Goal: Answer question/provide support

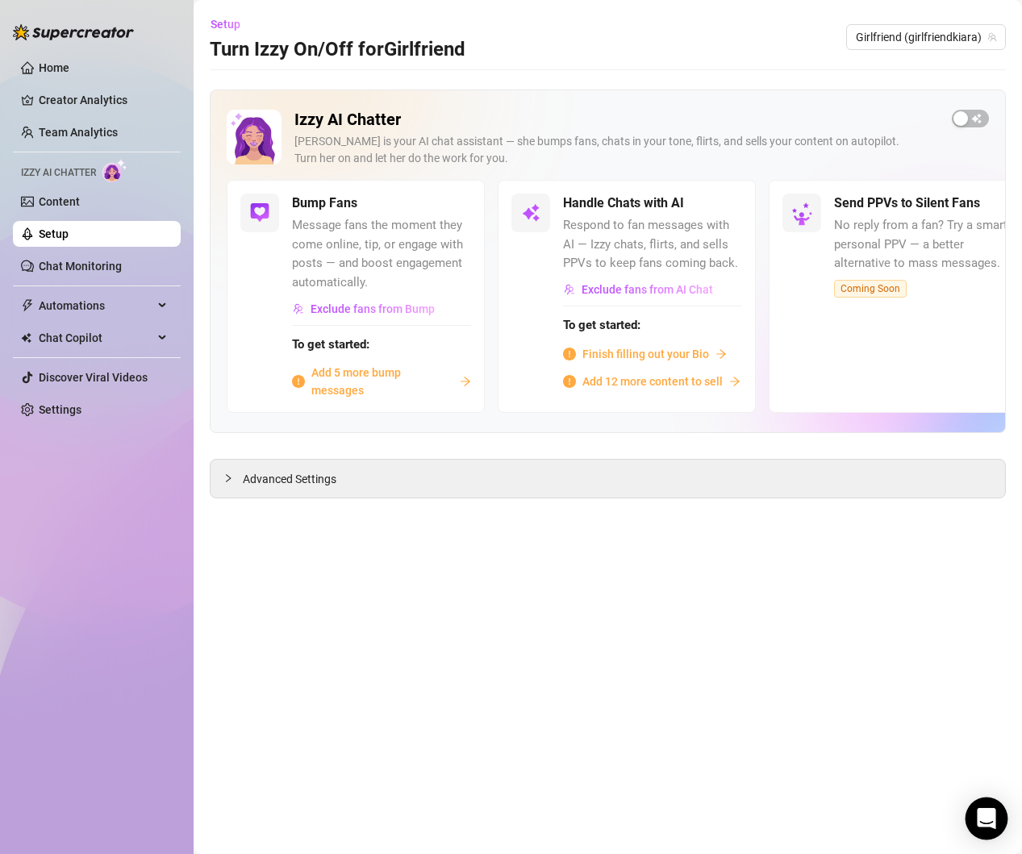
click at [983, 823] on icon "Open Intercom Messenger" at bounding box center [986, 818] width 21 height 21
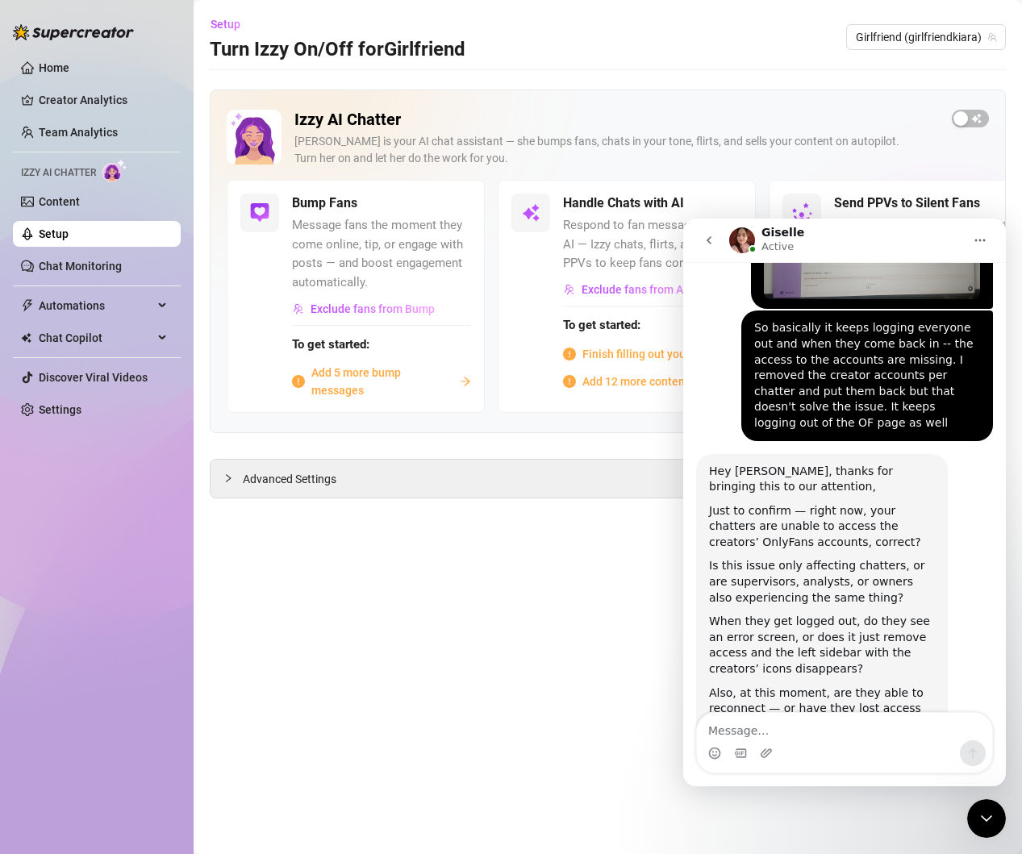
scroll to position [1011, 0]
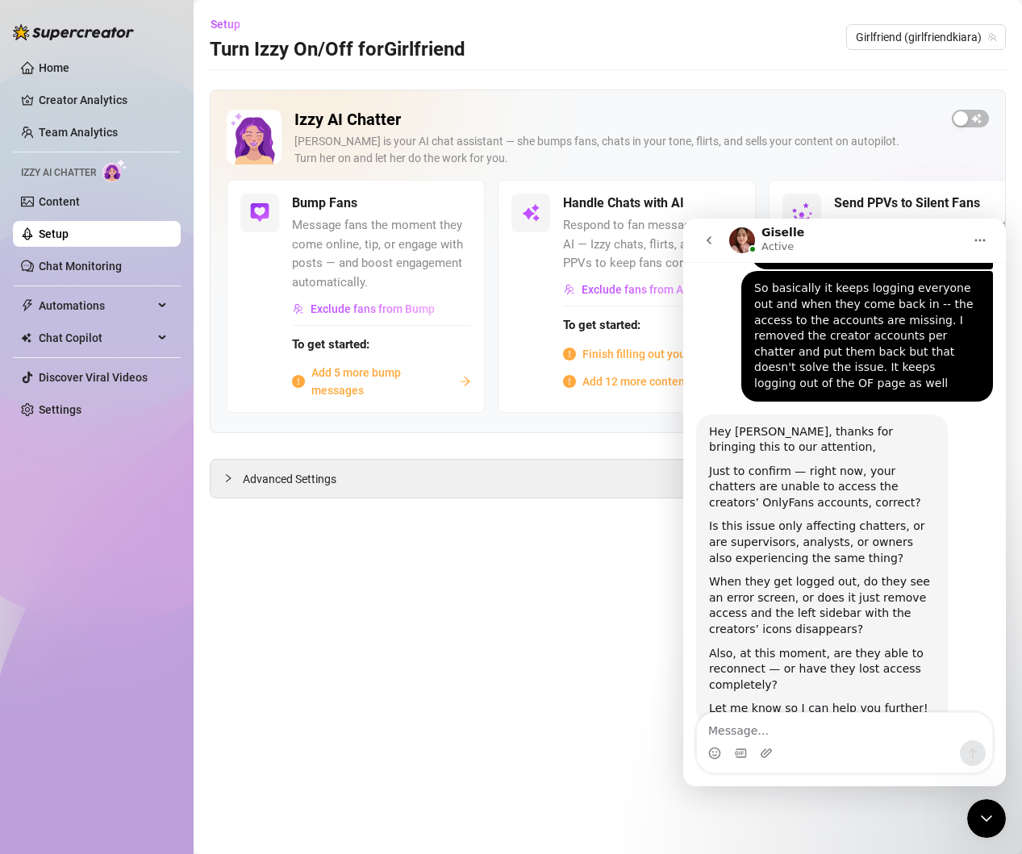
click at [821, 740] on textarea "Message…" at bounding box center [844, 726] width 295 height 27
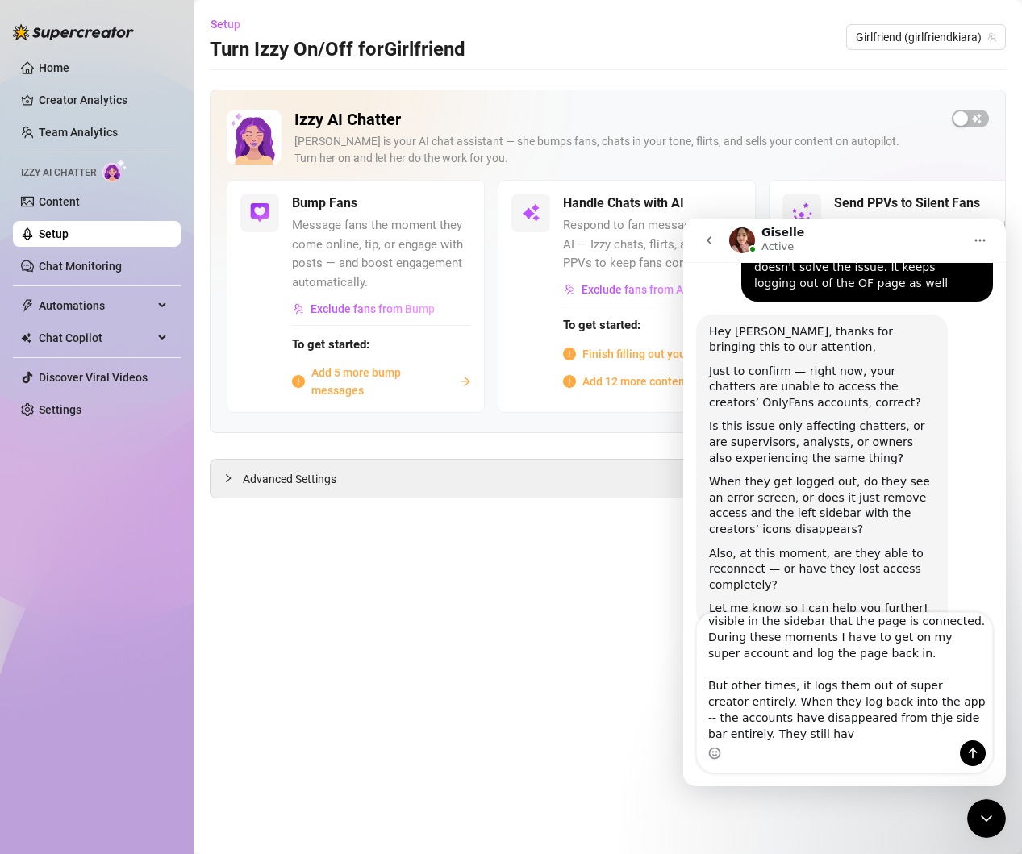
scroll to position [126, 0]
drag, startPoint x: 837, startPoint y: 732, endPoint x: 829, endPoint y: 728, distance: 9.0
click at [757, 734] on textarea "Yes, they are not able to access any of the 3 accounts. I'm labeled as owner an…" at bounding box center [844, 676] width 295 height 127
drag, startPoint x: 896, startPoint y: 716, endPoint x: 925, endPoint y: 717, distance: 29.9
click at [900, 716] on textarea "Yes, they are not able to access any of the 3 accounts. I'm labeled as owner an…" at bounding box center [844, 676] width 295 height 127
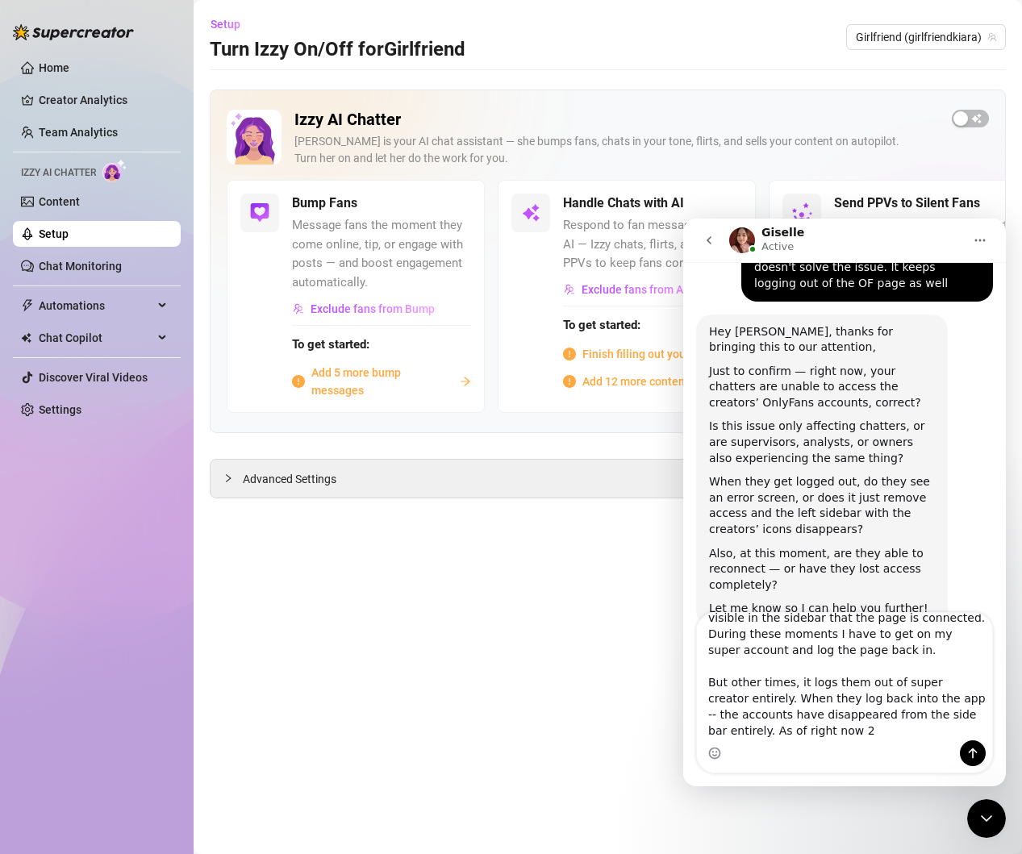
click at [902, 727] on textarea "Yes, they are not able to access any of the 3 accounts. I'm labeled as owner an…" at bounding box center [844, 676] width 295 height 127
click at [753, 732] on textarea "Yes, they are not able to access any of the 3 accounts. I'm labeled as owner an…" at bounding box center [844, 676] width 295 height 127
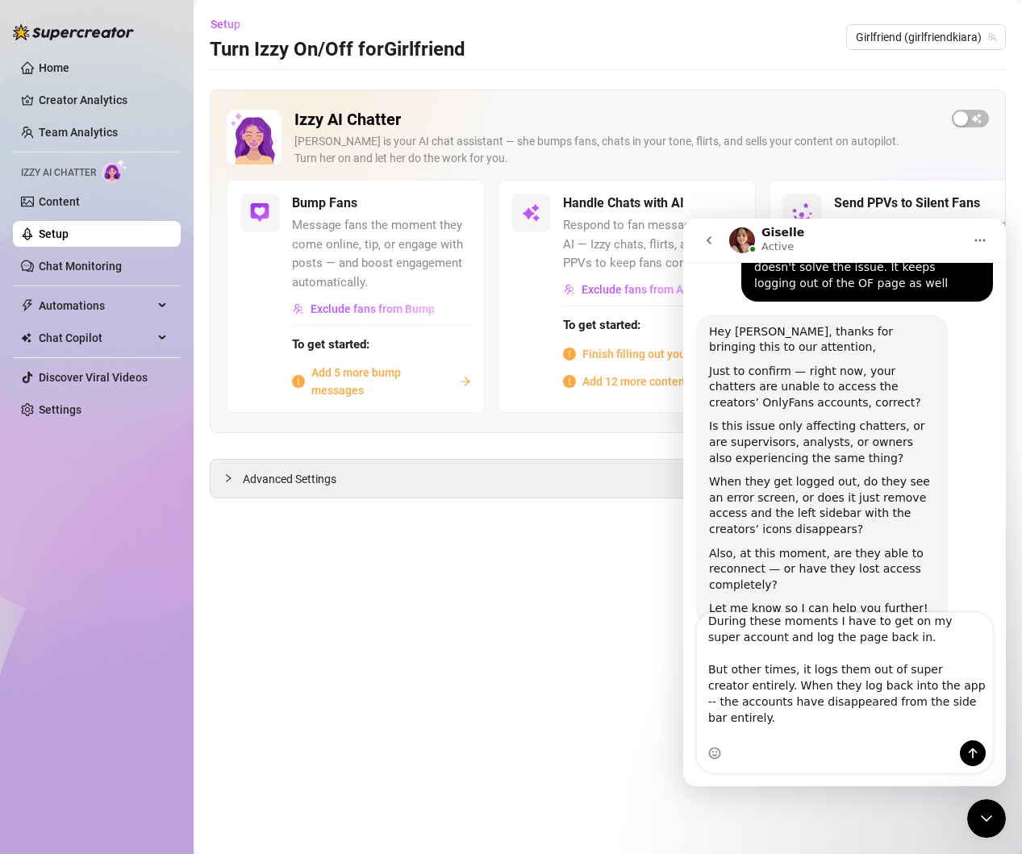
scroll to position [155, 0]
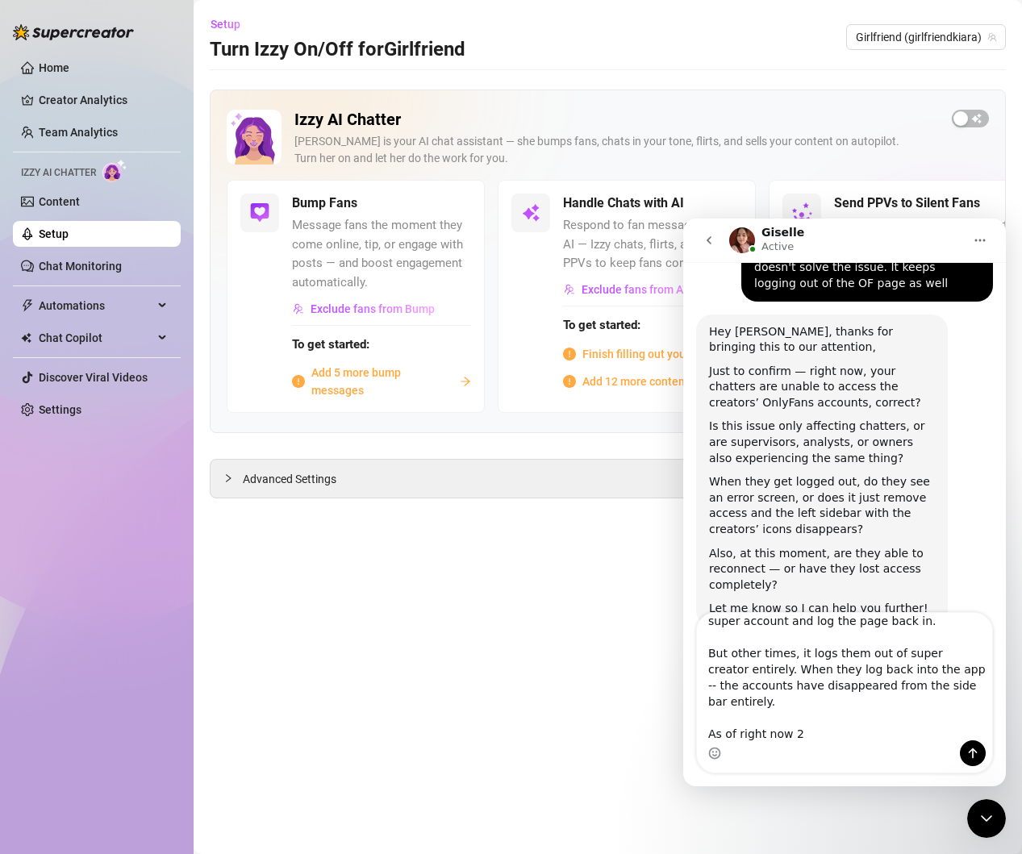
click at [846, 734] on textarea "Yes, they are not able to access any of the 3 accounts. I'm labeled as owner an…" at bounding box center [844, 676] width 295 height 127
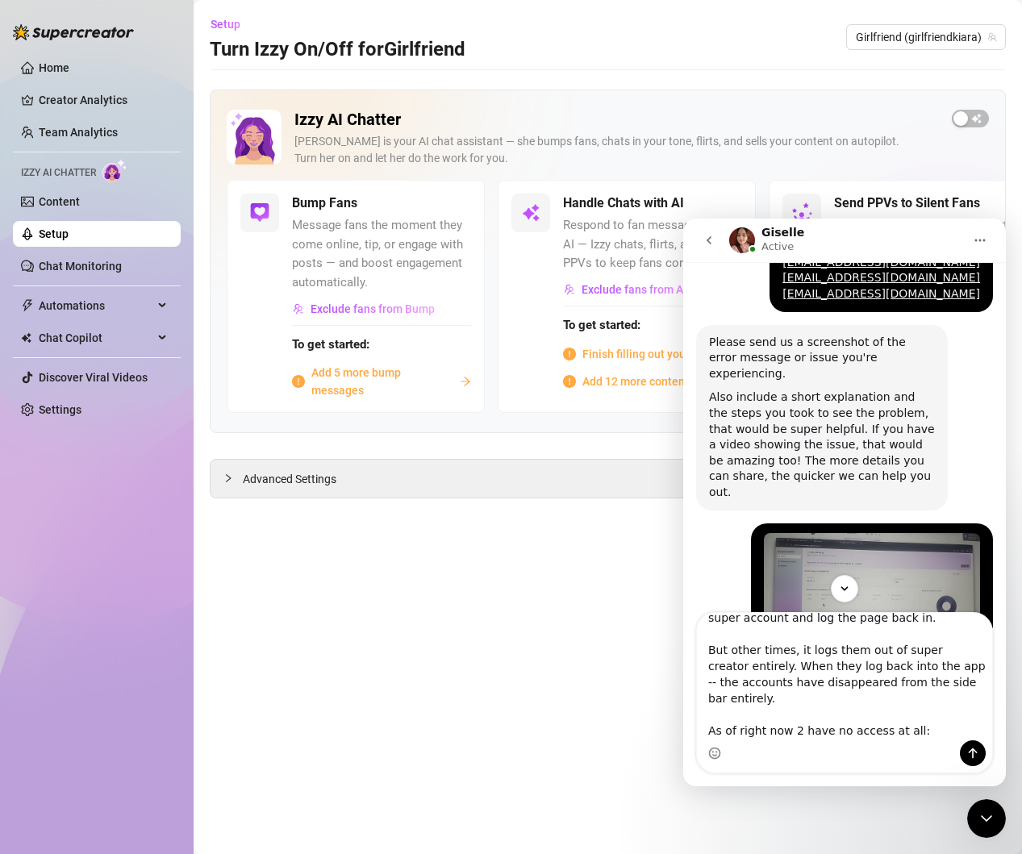
scroll to position [723, 0]
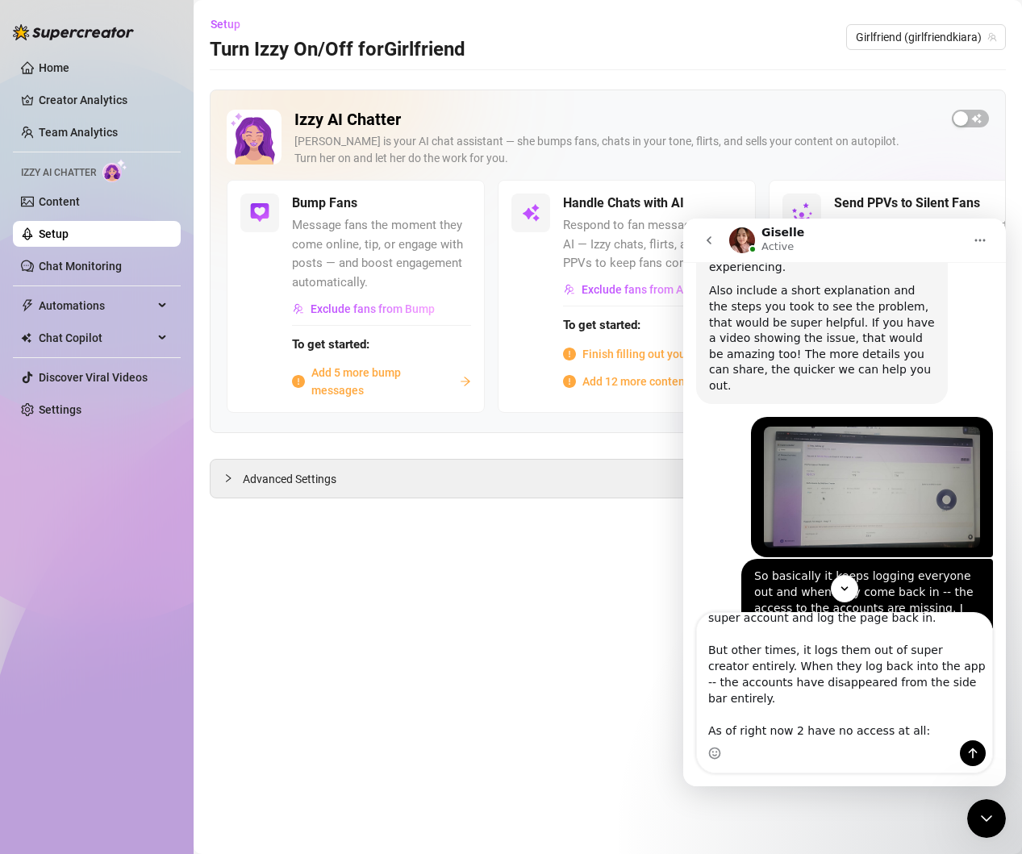
click at [927, 711] on textarea "Yes, they are not able to access any of the 3 accounts. I'm labeled as owner an…" at bounding box center [844, 676] width 295 height 127
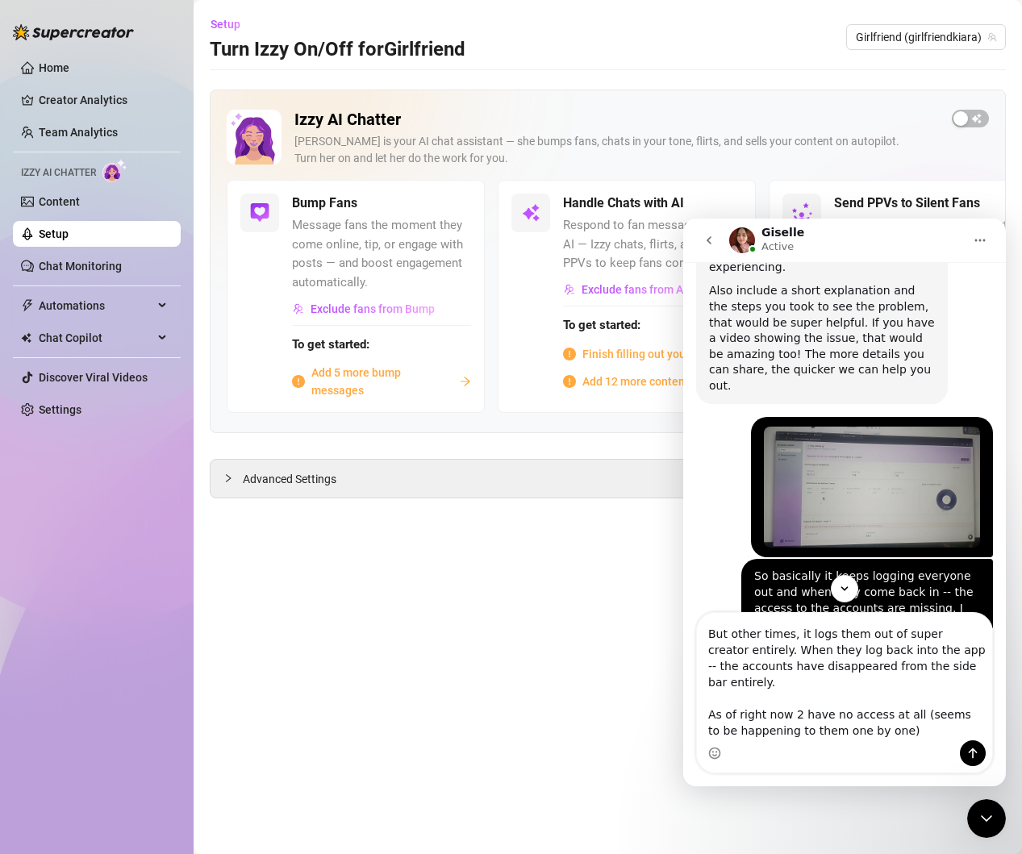
type textarea "Yes, they are not able to access any of the 3 accounts. I'm labeled as owner an…"
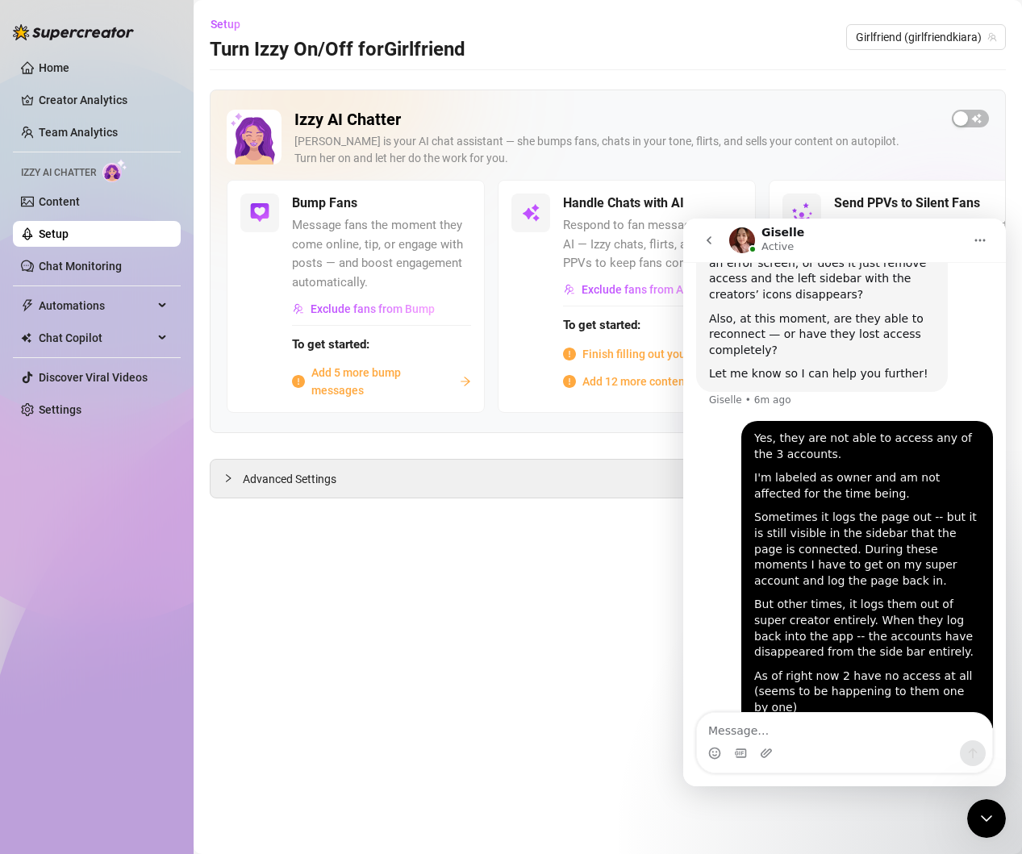
scroll to position [1368, 0]
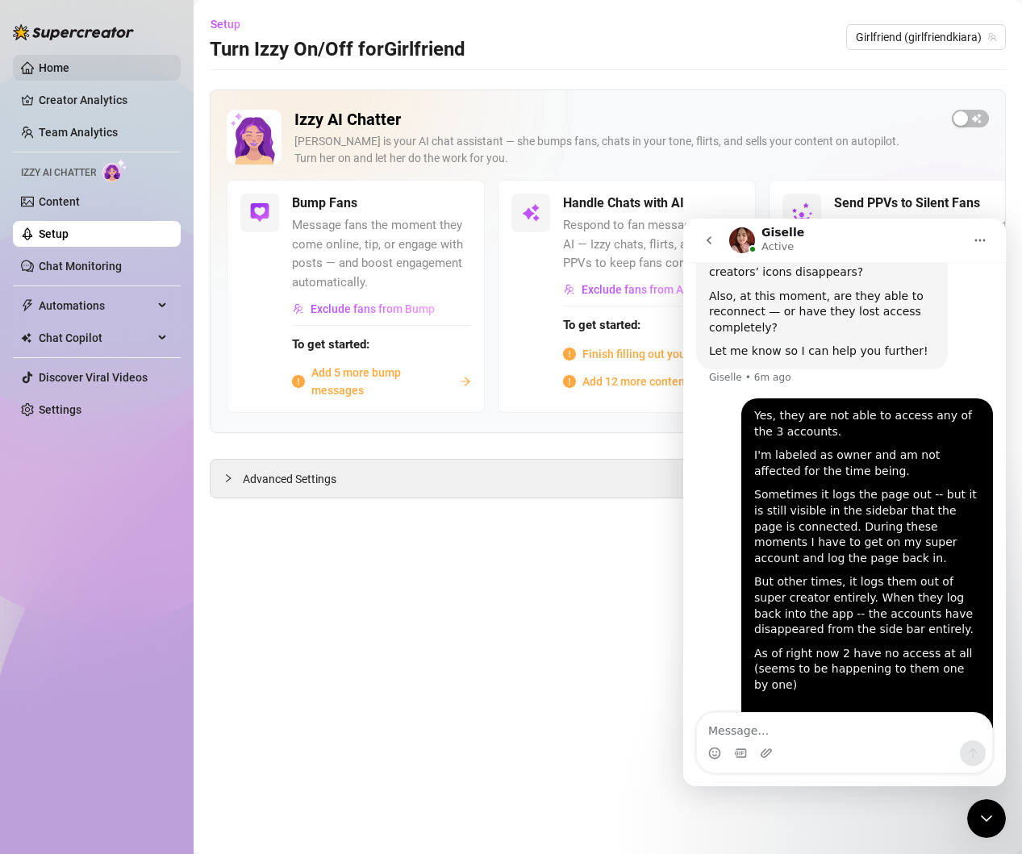
click at [65, 65] on link "Home" at bounding box center [54, 67] width 31 height 13
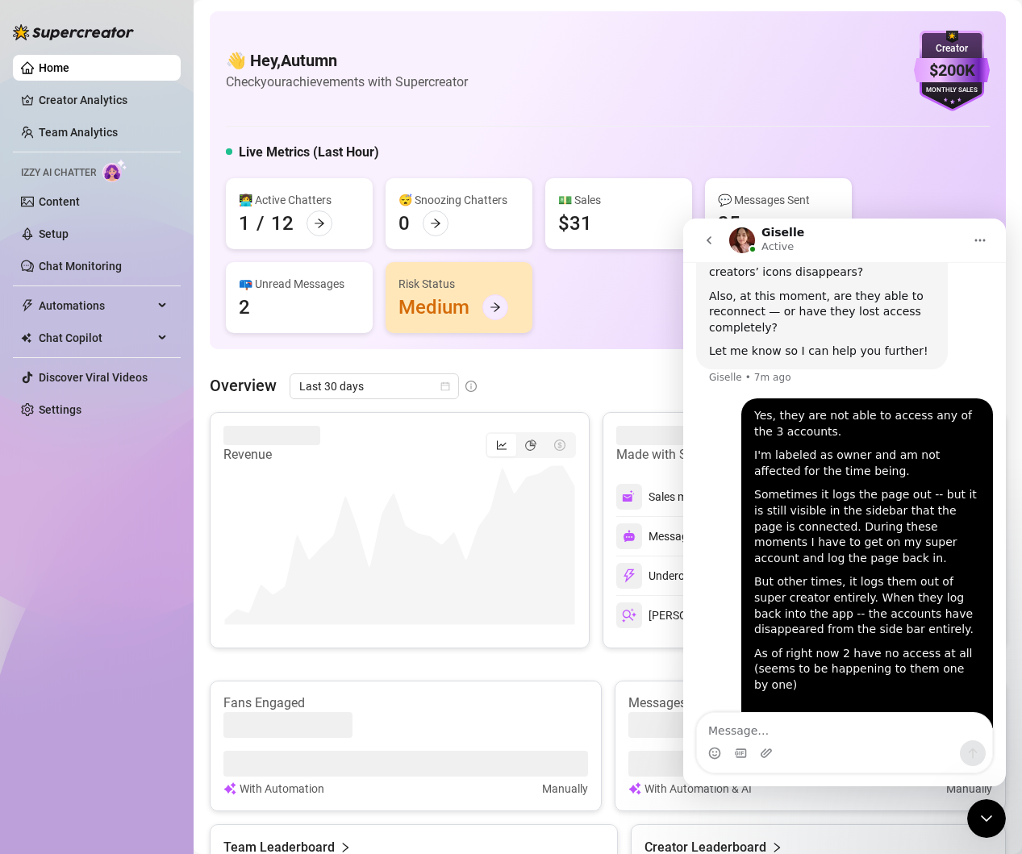
click at [486, 306] on div at bounding box center [495, 307] width 26 height 26
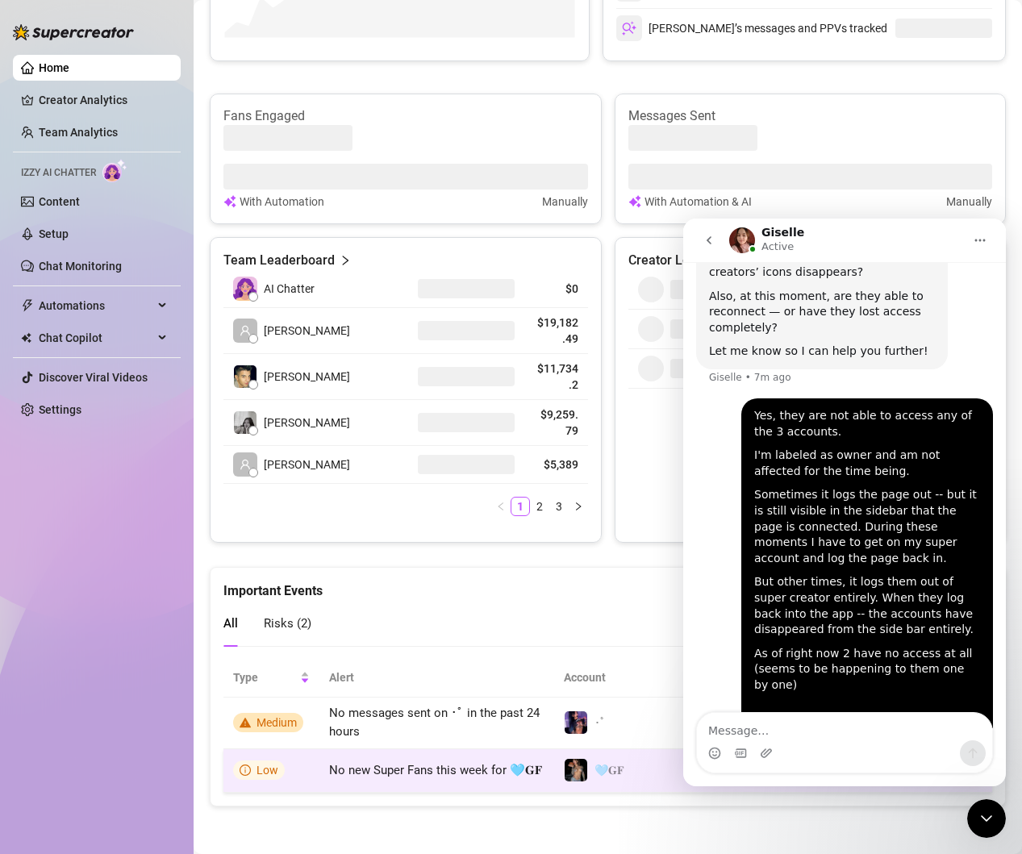
scroll to position [581, 0]
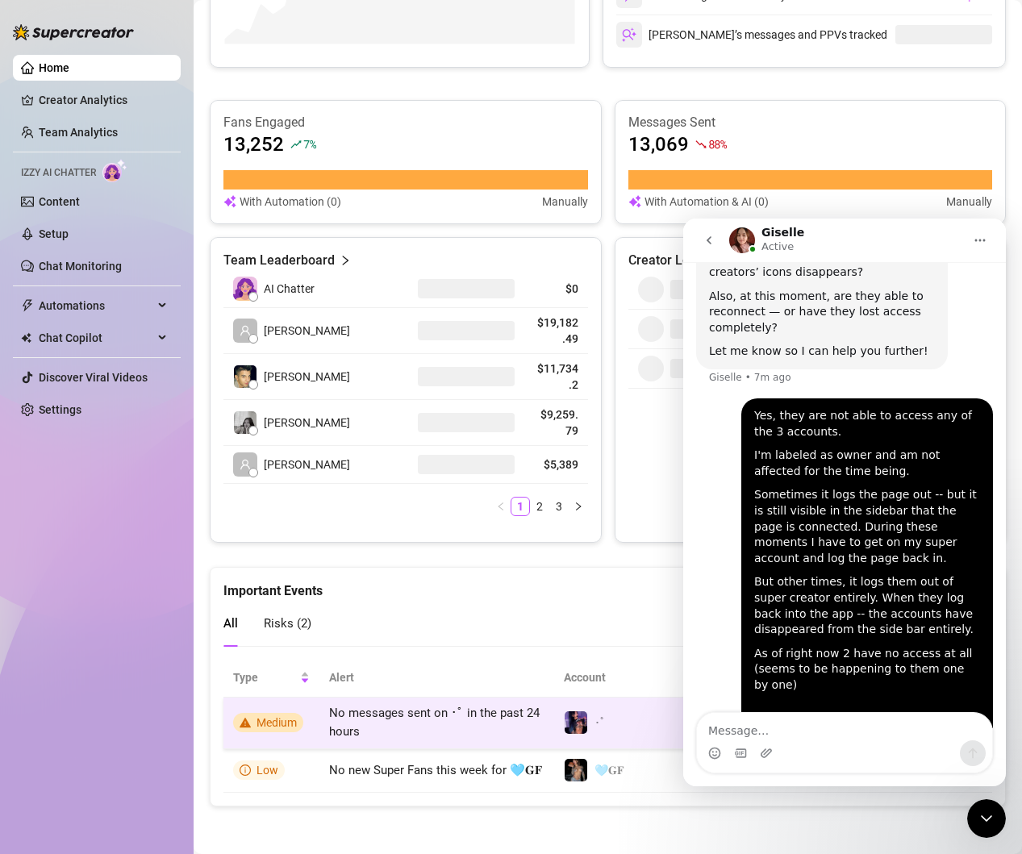
click at [268, 721] on span "Medium" at bounding box center [277, 722] width 40 height 13
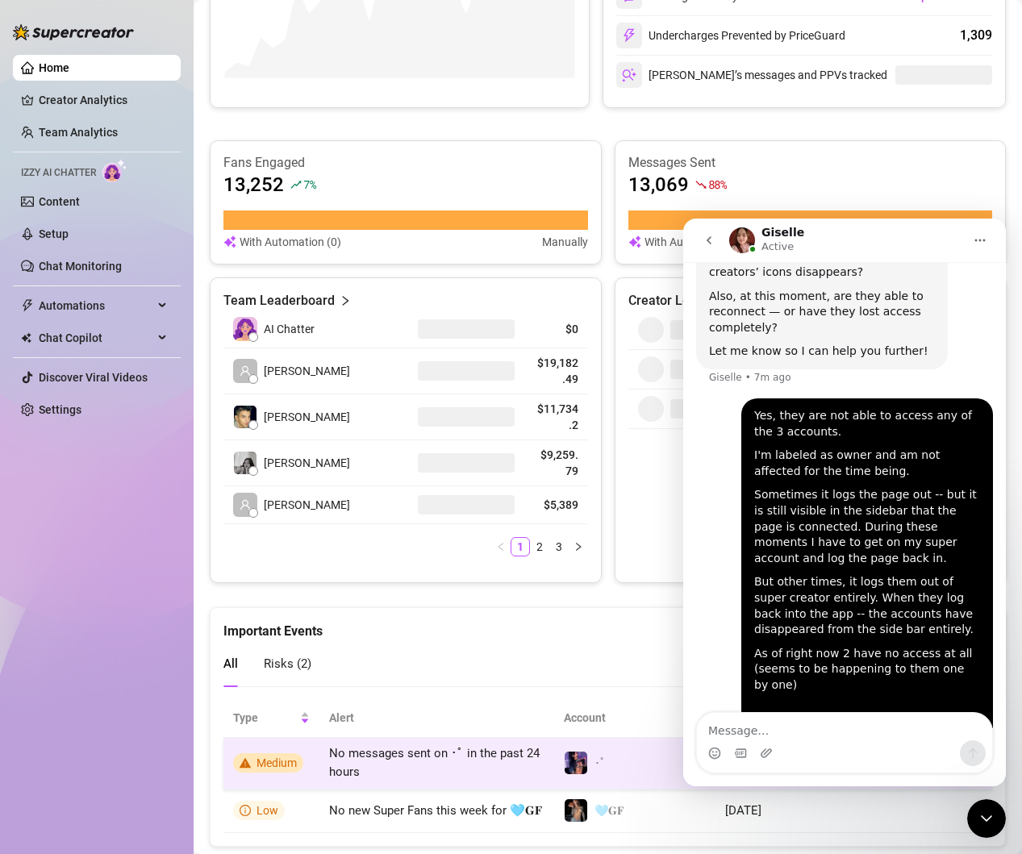
scroll to position [548, 0]
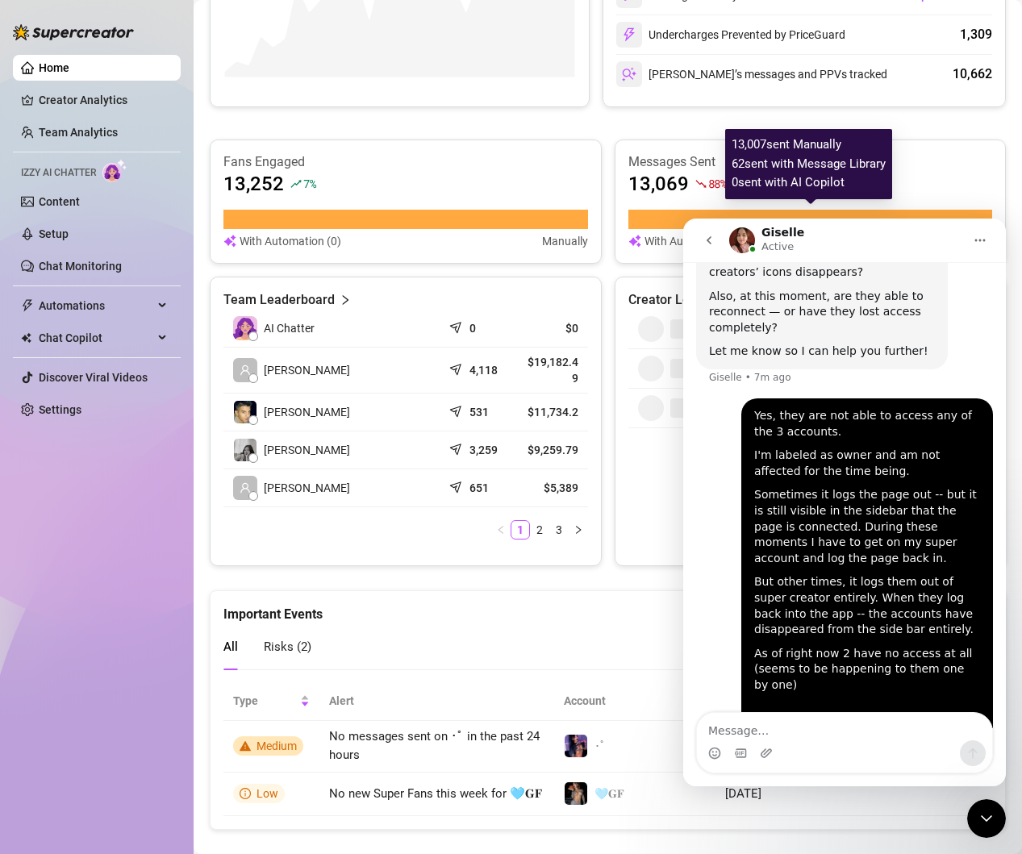
click at [830, 177] on article "0 sent with AI Copilot" at bounding box center [809, 182] width 154 height 19
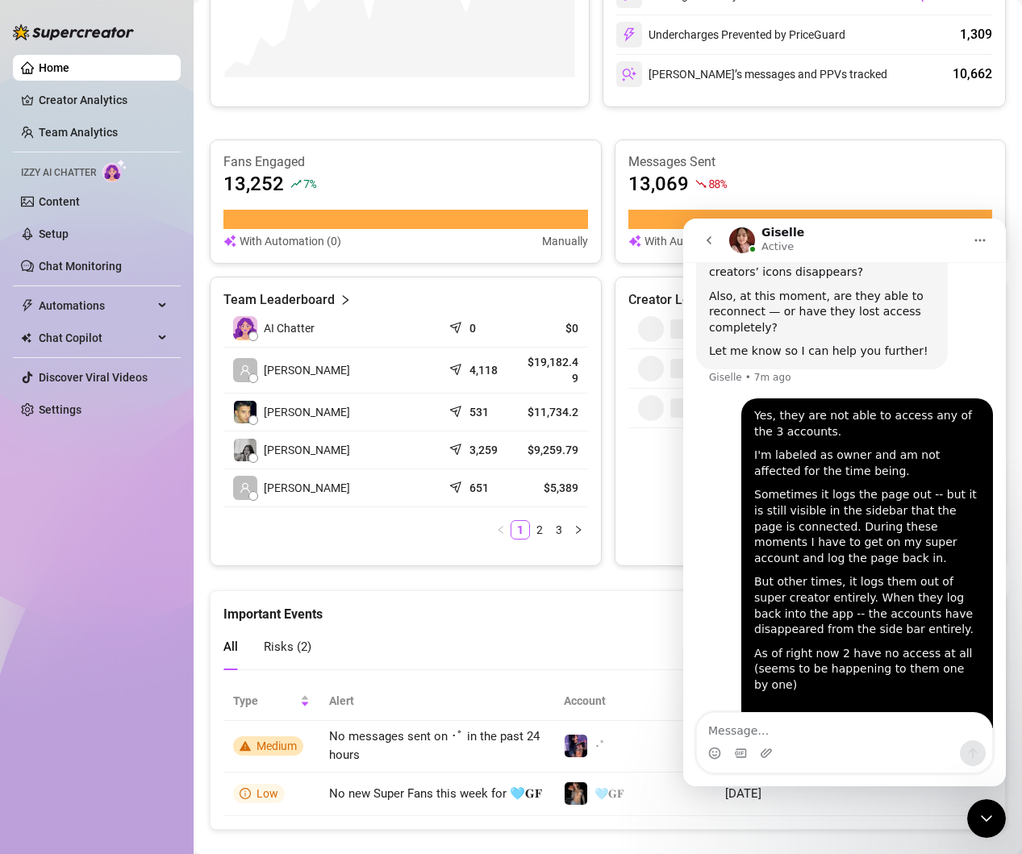
click at [705, 240] on icon "go back" at bounding box center [709, 240] width 13 height 13
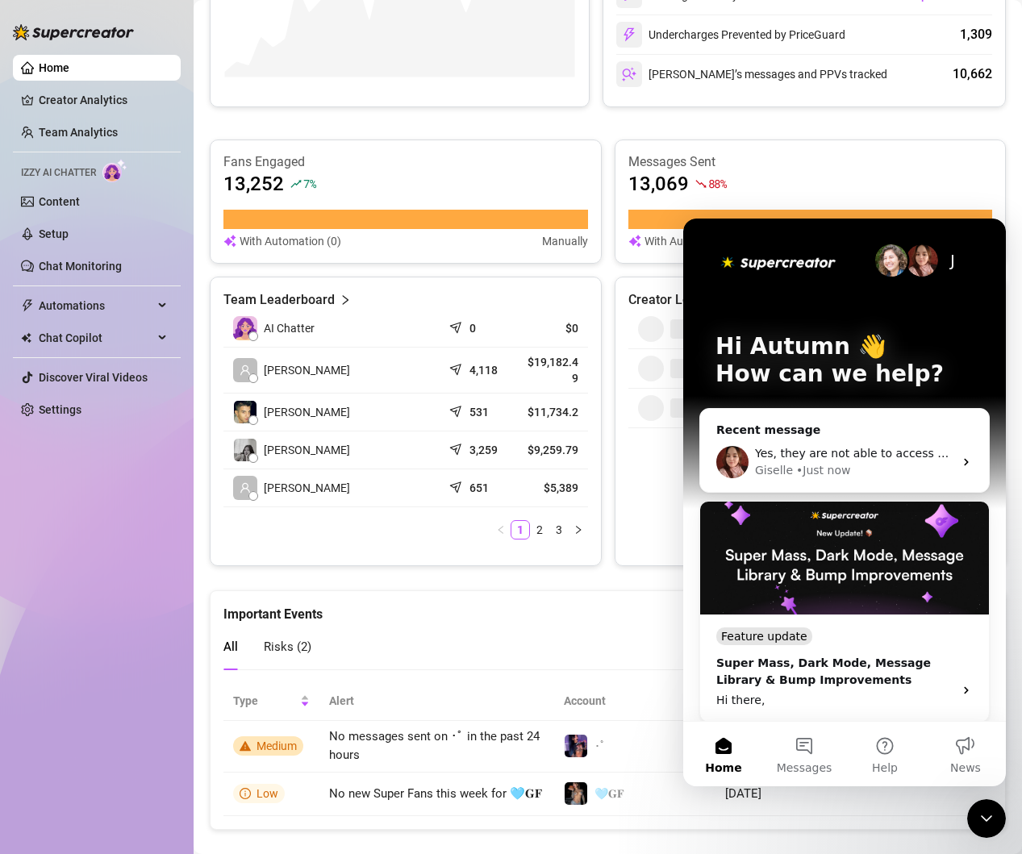
scroll to position [0, 0]
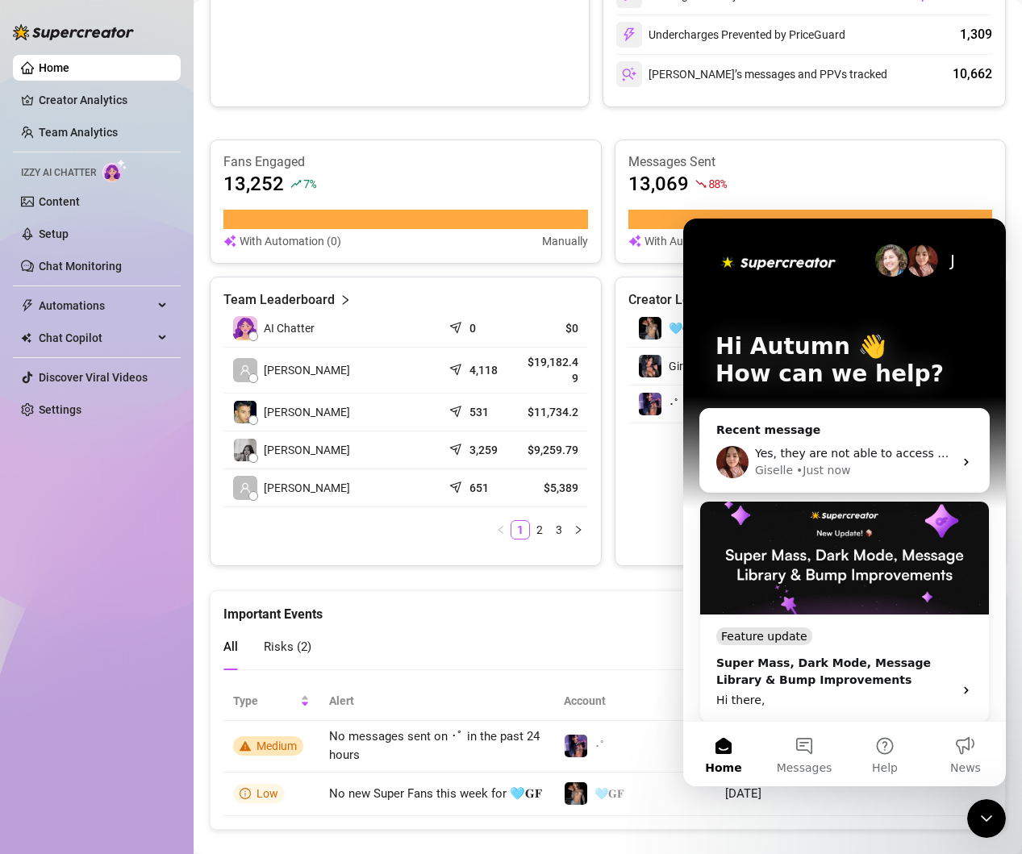
click at [930, 174] on div "13,069 88 %" at bounding box center [810, 184] width 365 height 26
click at [980, 817] on icon "Close Intercom Messenger" at bounding box center [986, 818] width 19 height 19
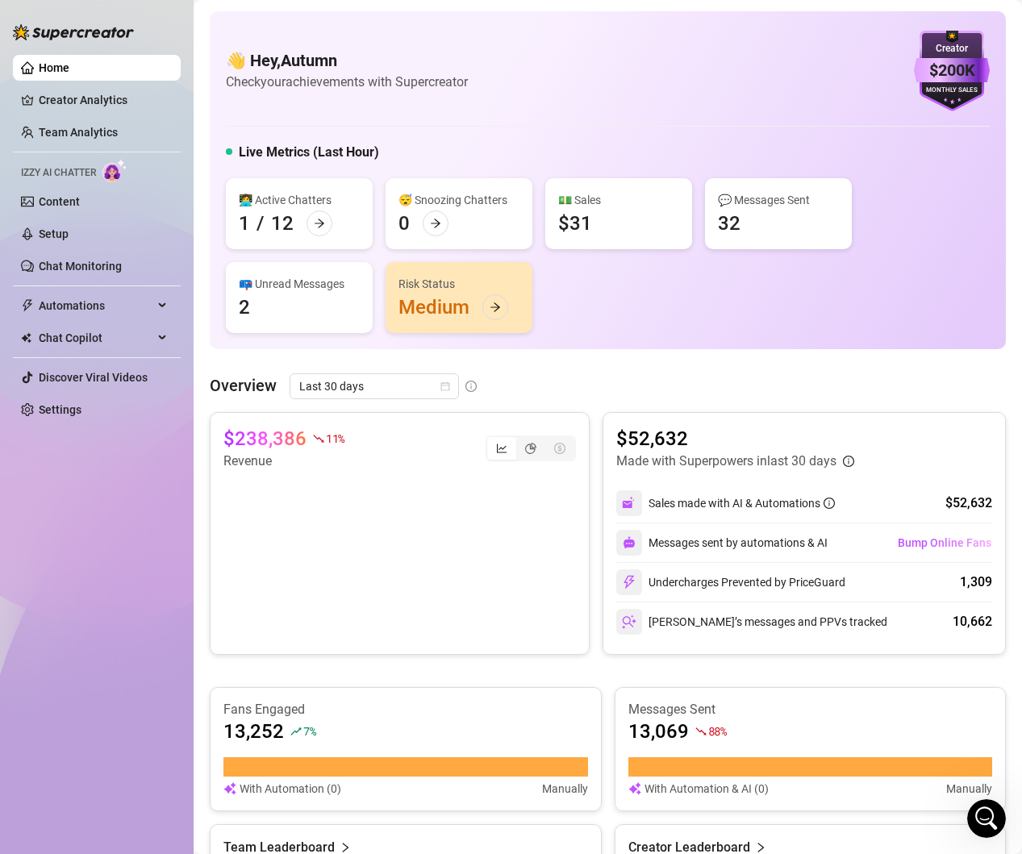
click at [984, 814] on icon "Open Intercom Messenger" at bounding box center [987, 819] width 27 height 27
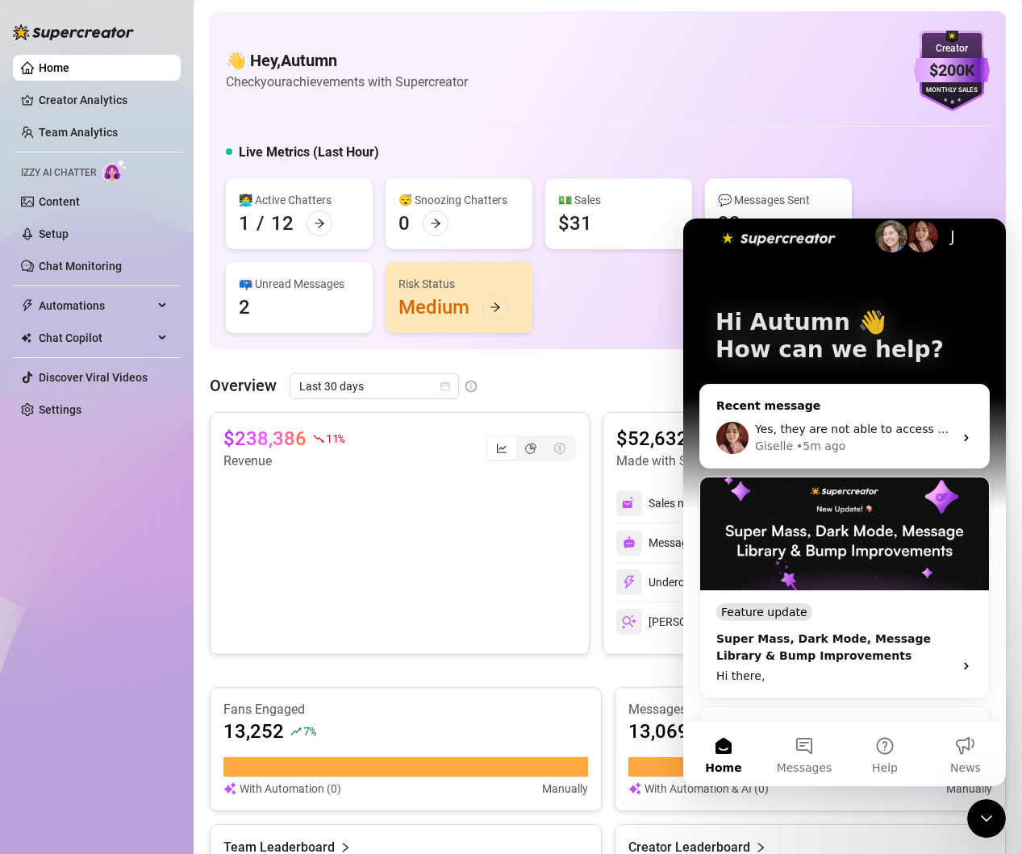
scroll to position [2, 0]
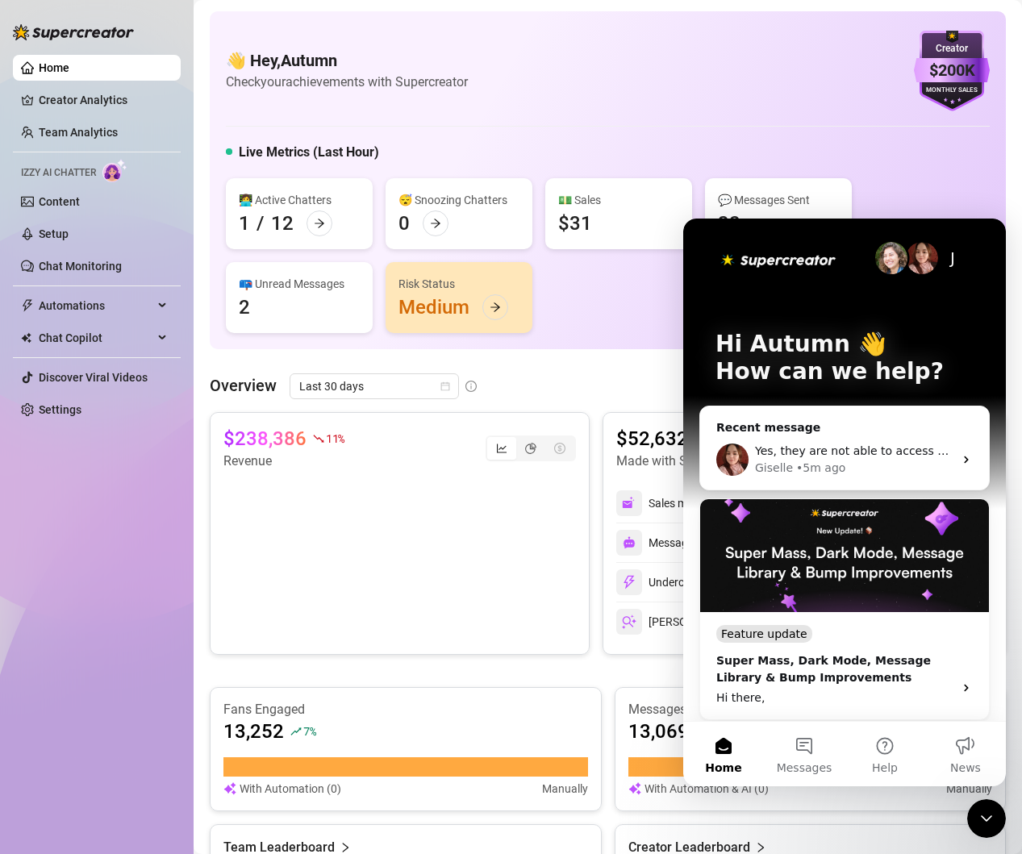
click at [909, 260] on img "Intercom messenger" at bounding box center [922, 258] width 32 height 32
click at [900, 261] on img "Intercom messenger" at bounding box center [891, 258] width 32 height 32
drag, startPoint x: 918, startPoint y: 261, endPoint x: 968, endPoint y: 262, distance: 50.0
click at [919, 261] on img "Intercom messenger" at bounding box center [922, 258] width 32 height 32
click at [971, 262] on div "J" at bounding box center [924, 258] width 98 height 32
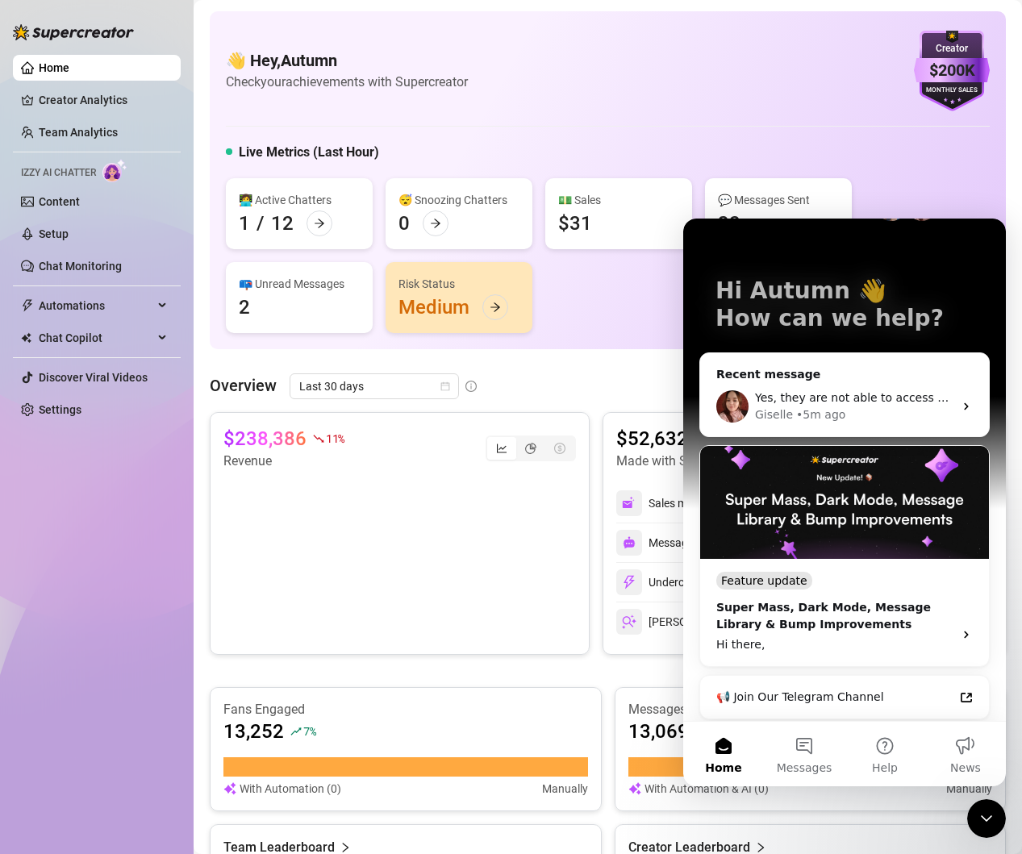
scroll to position [47, 0]
